Goal: Information Seeking & Learning: Check status

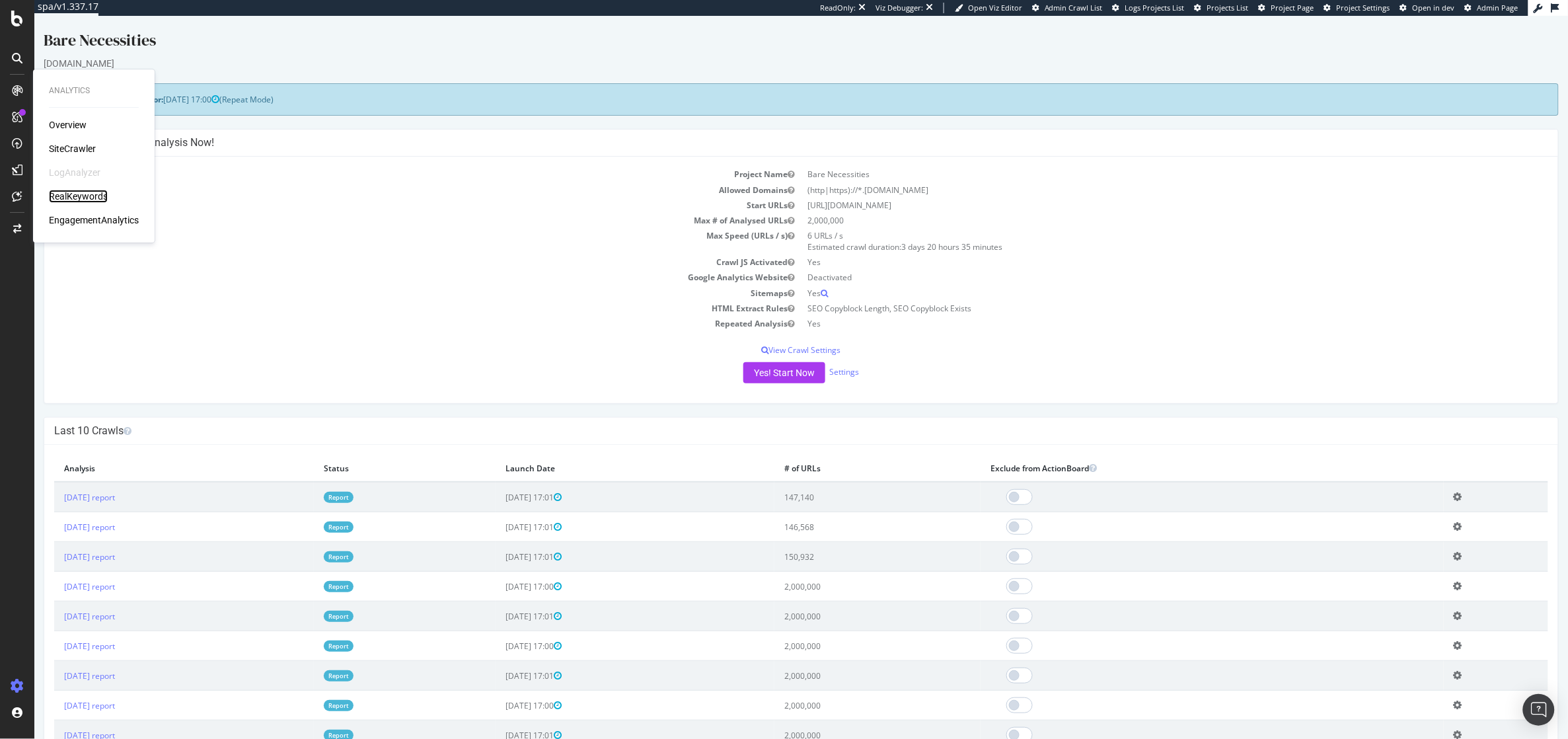
click at [72, 193] on div "RealKeywords" at bounding box center [79, 196] width 59 height 13
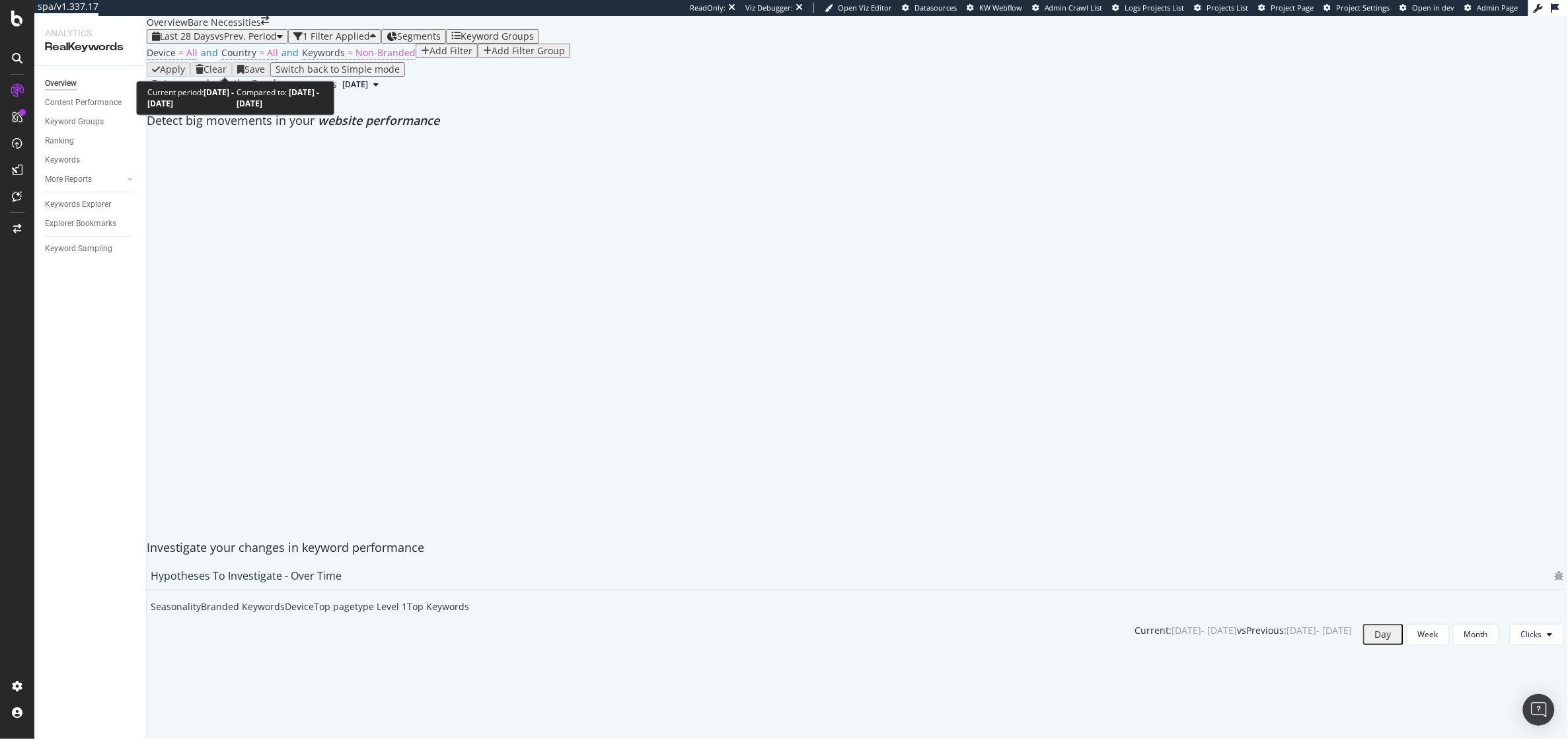
click at [272, 41] on div "Last 28 Days vs Prev. Period" at bounding box center [217, 36] width 131 height 11
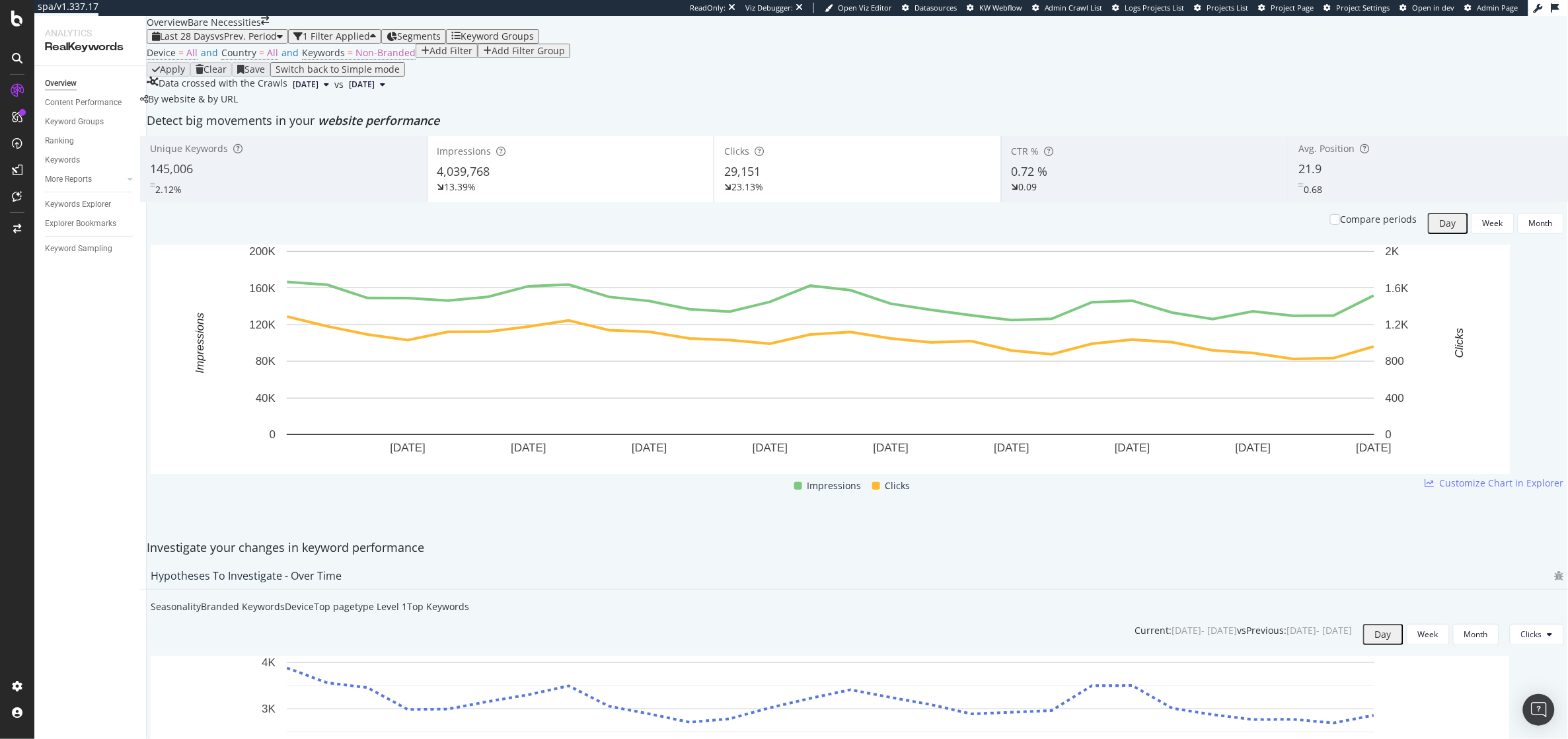
click at [670, 93] on div "Data crossed with the Crawls [DATE] vs [DATE]" at bounding box center [857, 85] width 1421 height 16
click at [231, 42] on span "vs Prev. Period" at bounding box center [245, 35] width 62 height 13
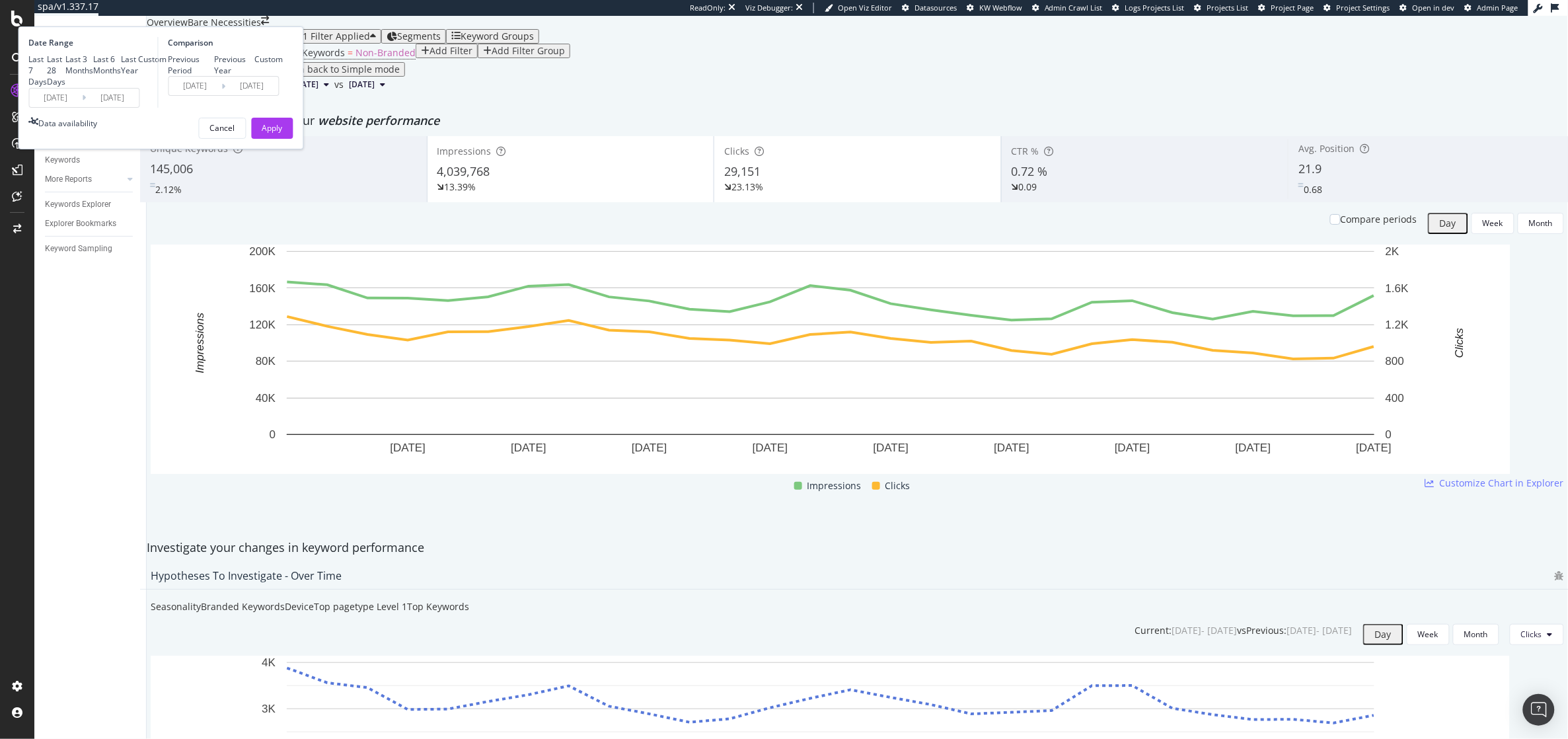
click at [94, 76] on div "Last 3 Months" at bounding box center [80, 64] width 28 height 23
type input "[DATE]"
click at [283, 134] on div "Apply" at bounding box center [272, 127] width 21 height 11
